Goal: Find specific page/section: Find specific page/section

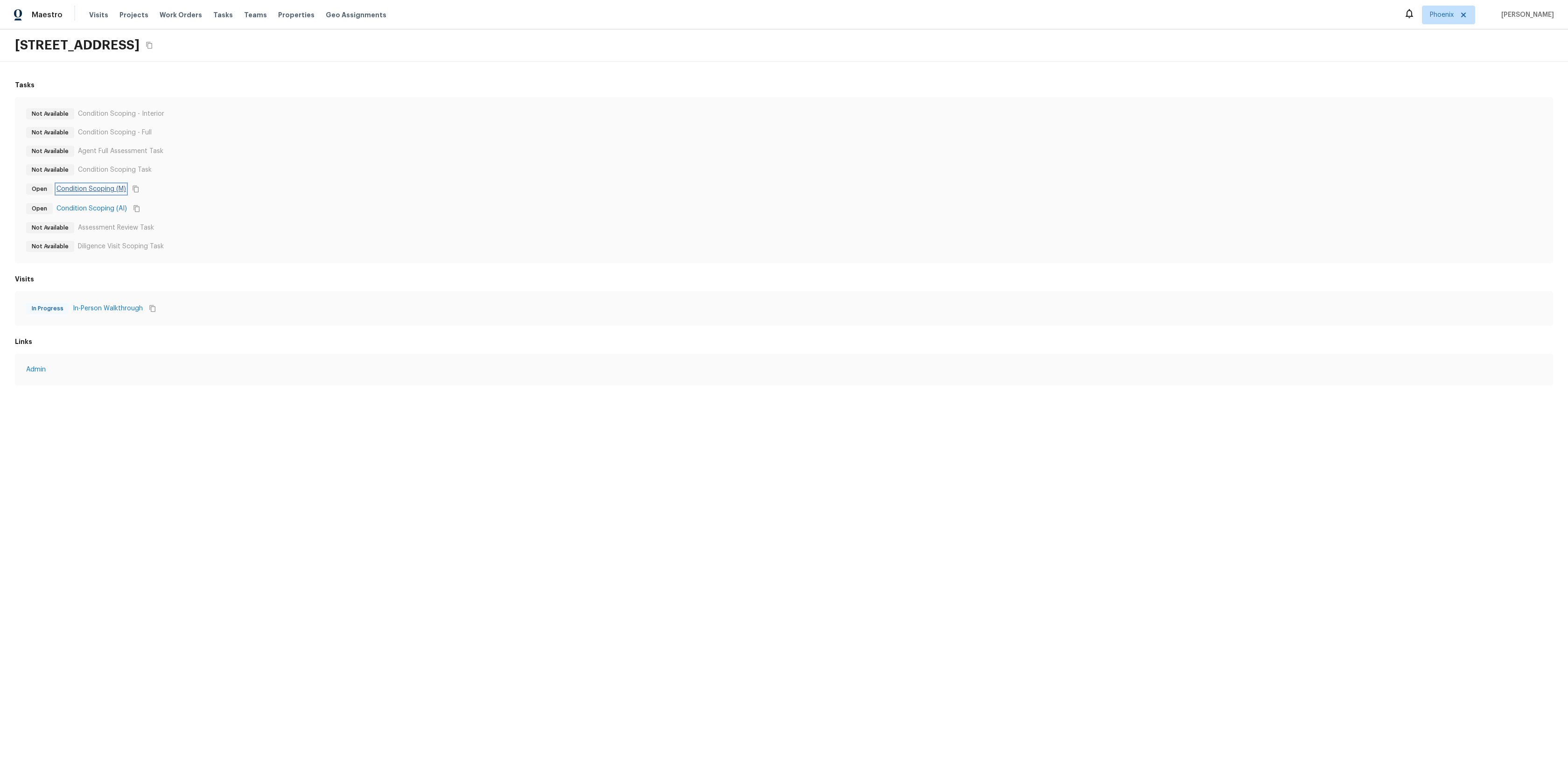
click at [101, 191] on link "Condition Scoping (M)" at bounding box center [91, 189] width 69 height 9
click at [95, 208] on link "Condition Scoping (AI)" at bounding box center [91, 208] width 71 height 9
click at [104, 186] on link "Condition Scoping (M)" at bounding box center [91, 189] width 69 height 9
